Goal: Task Accomplishment & Management: Use online tool/utility

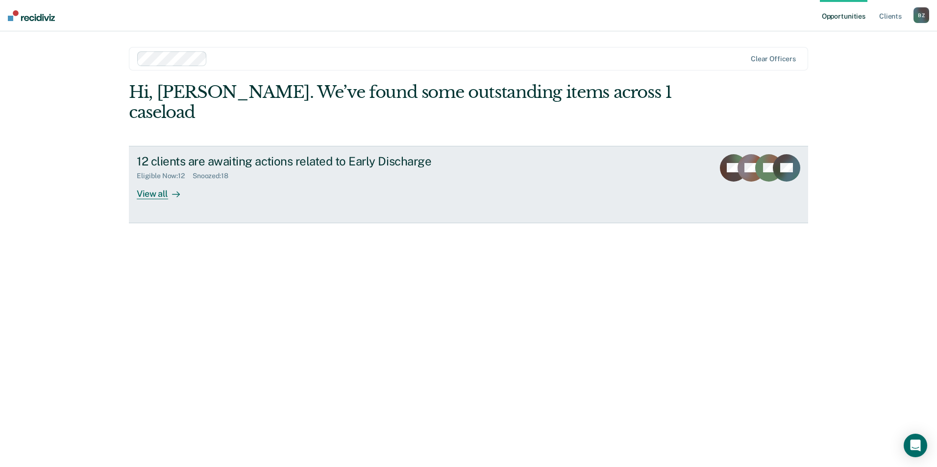
click at [152, 180] on div "View all" at bounding box center [164, 189] width 55 height 19
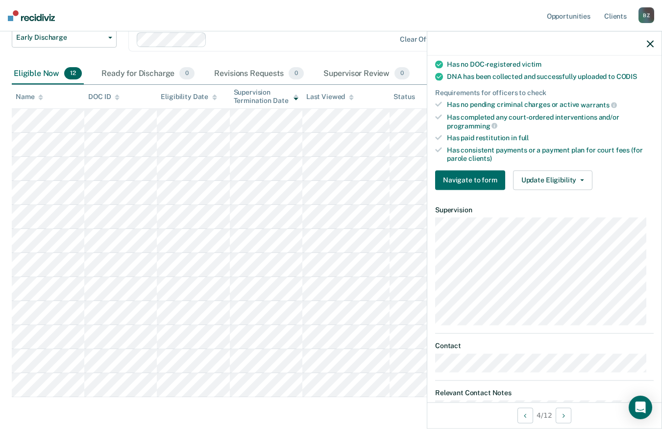
scroll to position [294, 0]
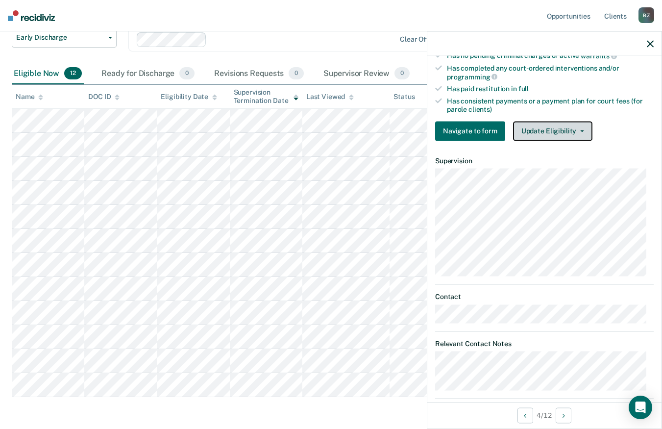
click at [539, 132] on button "Update Eligibility" at bounding box center [552, 131] width 79 height 20
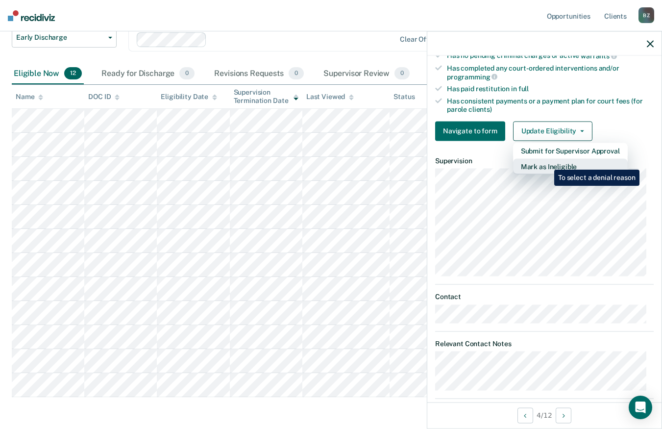
click at [547, 162] on button "Mark as Ineligible" at bounding box center [570, 166] width 115 height 16
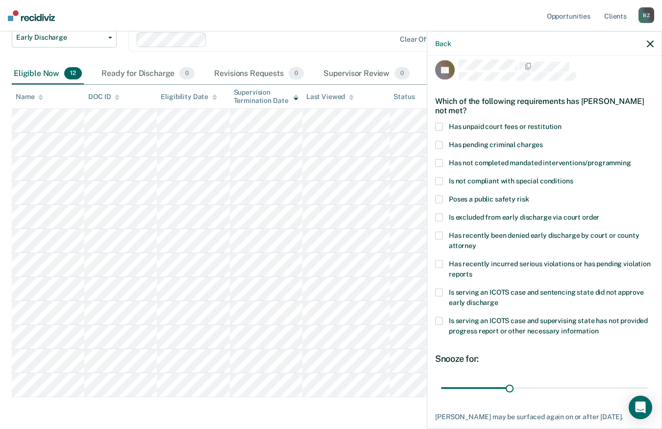
scroll to position [0, 0]
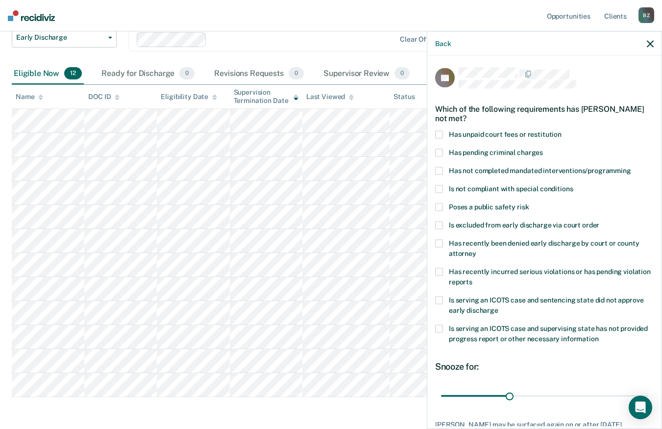
click at [441, 133] on span at bounding box center [439, 134] width 8 height 8
click at [562, 130] on input "Has unpaid court fees or restitution" at bounding box center [562, 130] width 0 height 0
click at [439, 270] on span at bounding box center [439, 272] width 8 height 8
click at [472, 278] on input "Has recently incurred serious violations or has pending violation reports" at bounding box center [472, 278] width 0 height 0
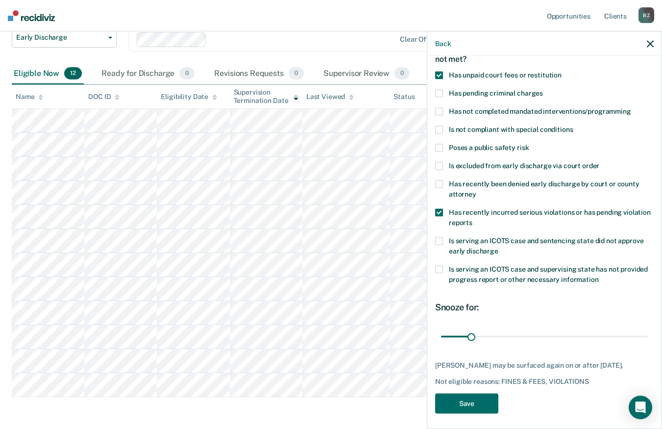
scroll to position [63, 0]
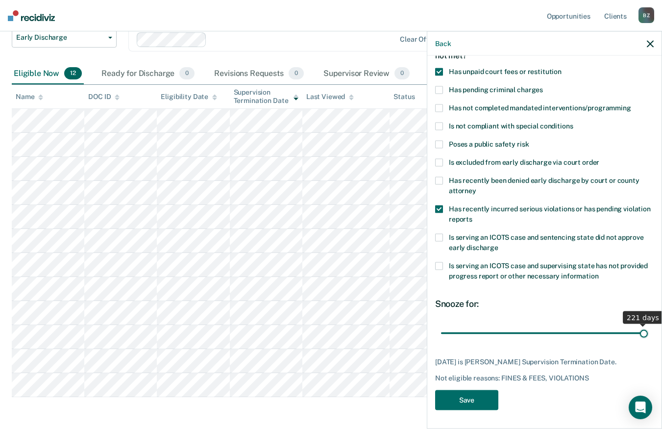
drag, startPoint x: 470, startPoint y: 331, endPoint x: 654, endPoint y: 343, distance: 184.2
type input "221"
click at [648, 342] on input "range" at bounding box center [544, 332] width 207 height 17
click at [473, 400] on button "Save" at bounding box center [466, 400] width 63 height 20
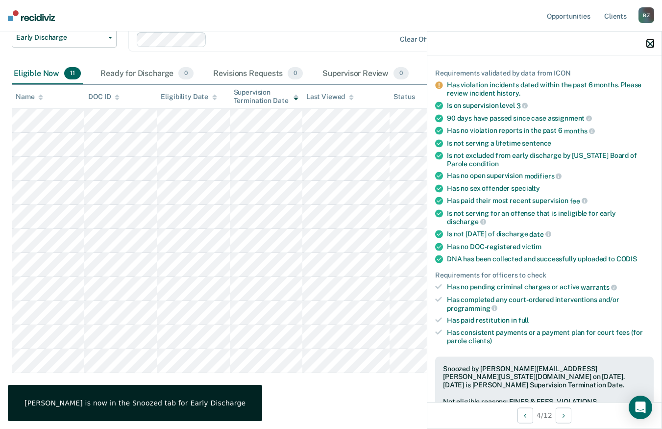
click at [650, 43] on icon "button" at bounding box center [650, 43] width 7 height 7
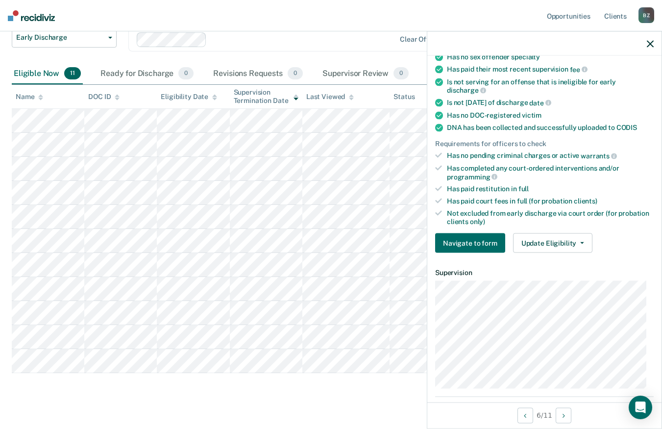
scroll to position [196, 0]
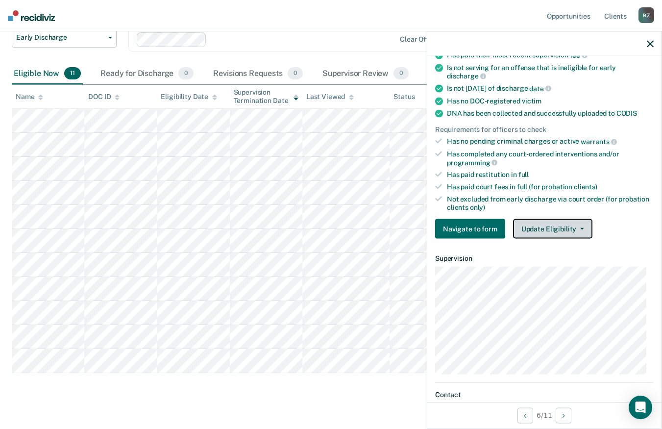
click at [554, 231] on button "Update Eligibility" at bounding box center [552, 229] width 79 height 20
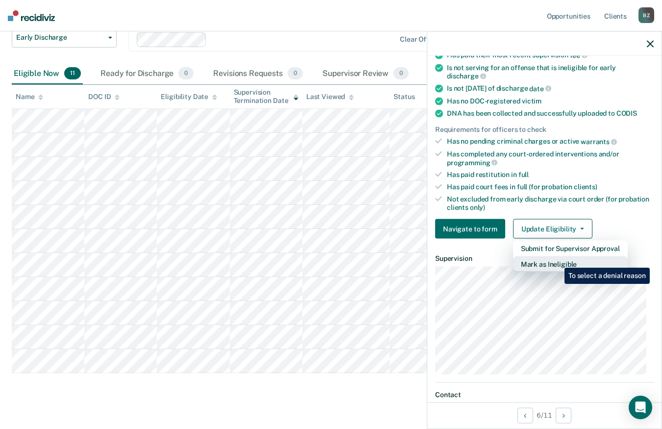
click at [557, 260] on button "Mark as Ineligible" at bounding box center [570, 264] width 115 height 16
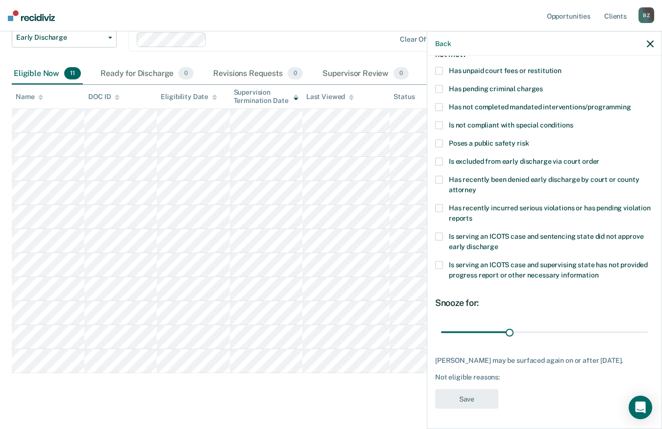
scroll to position [71, 0]
click at [439, 103] on span at bounding box center [439, 107] width 8 height 8
click at [631, 103] on input "Has not completed mandated interventions/programming" at bounding box center [631, 103] width 0 height 0
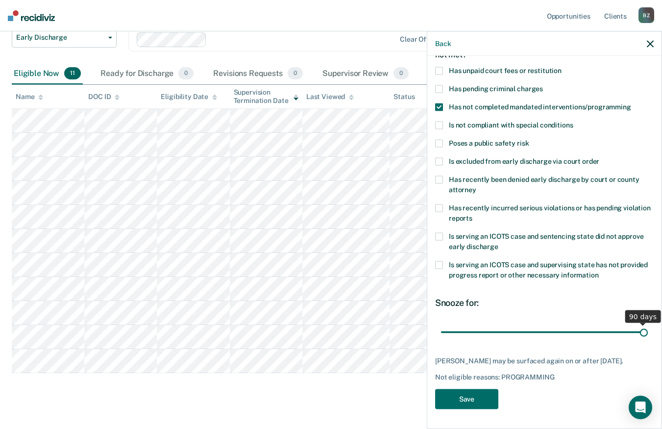
drag, startPoint x: 506, startPoint y: 323, endPoint x: 650, endPoint y: 319, distance: 144.1
type input "90"
click at [648, 323] on input "range" at bounding box center [544, 331] width 207 height 17
click at [459, 397] on button "Save" at bounding box center [466, 399] width 63 height 20
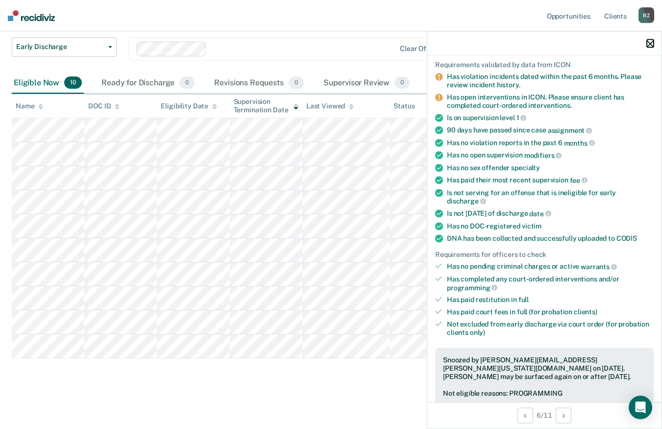
click at [647, 45] on icon "button" at bounding box center [650, 43] width 7 height 7
